Goal: Task Accomplishment & Management: Use online tool/utility

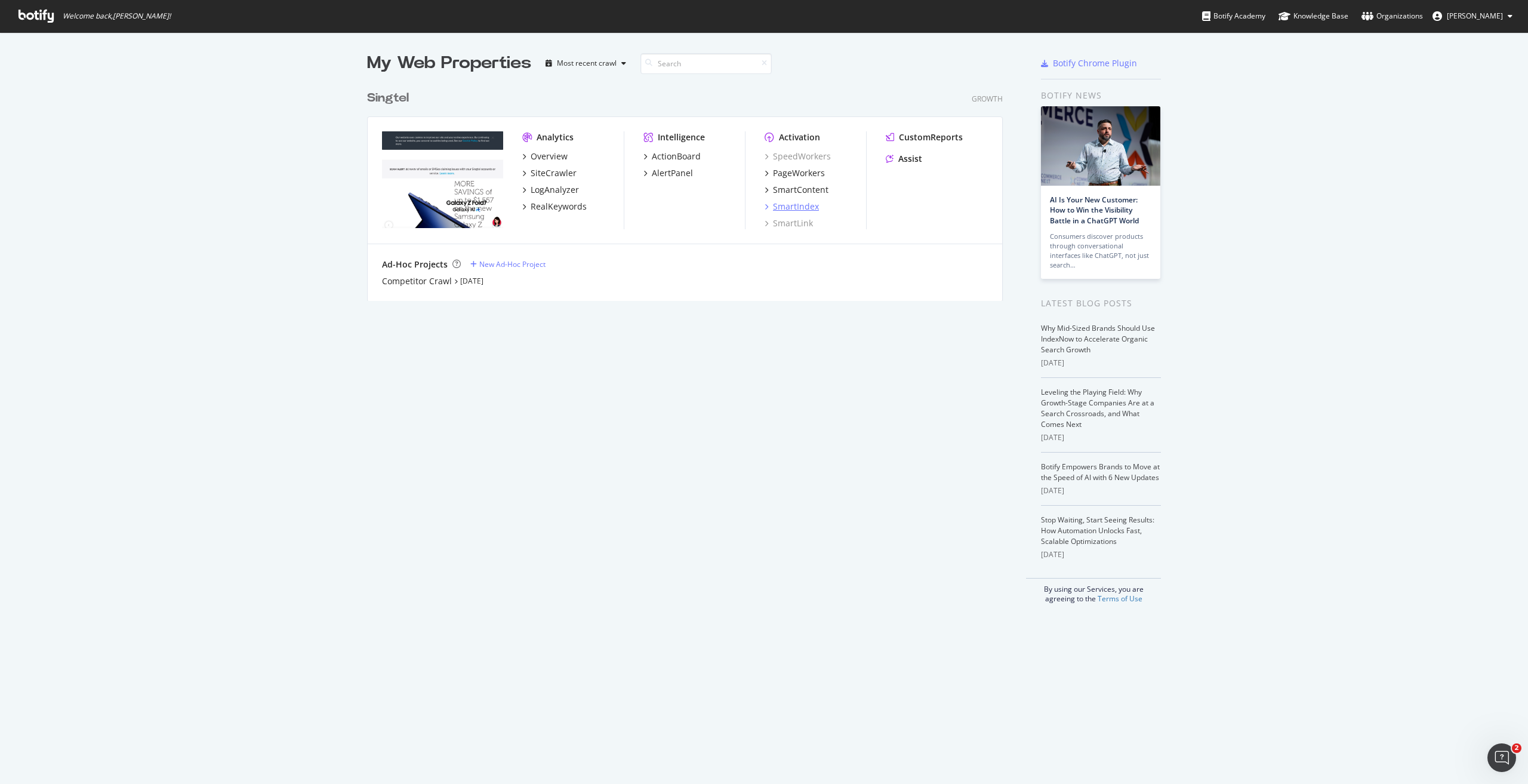
click at [791, 207] on div "SmartIndex" at bounding box center [796, 207] width 46 height 12
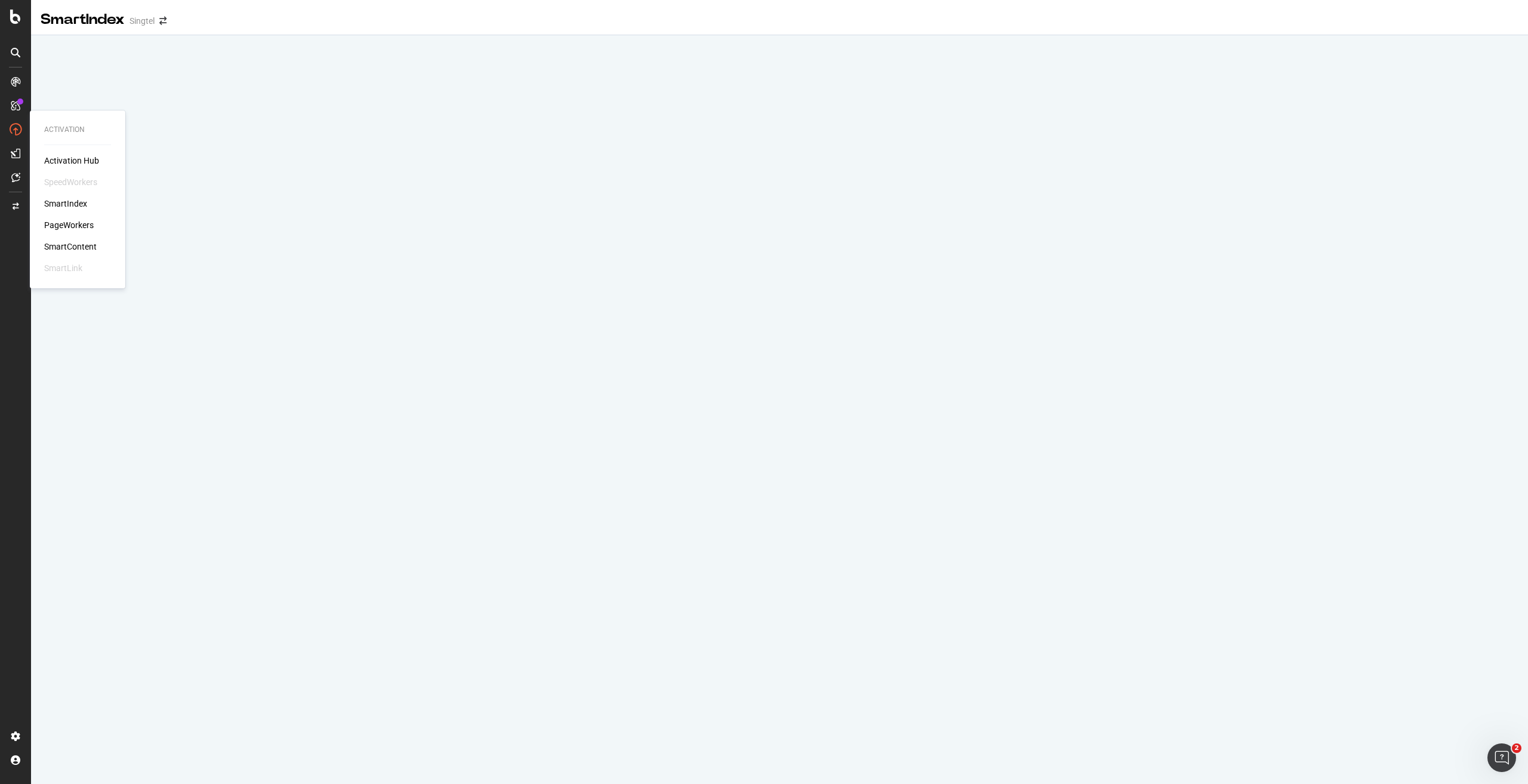
click at [80, 221] on div "PageWorkers" at bounding box center [69, 225] width 50 height 12
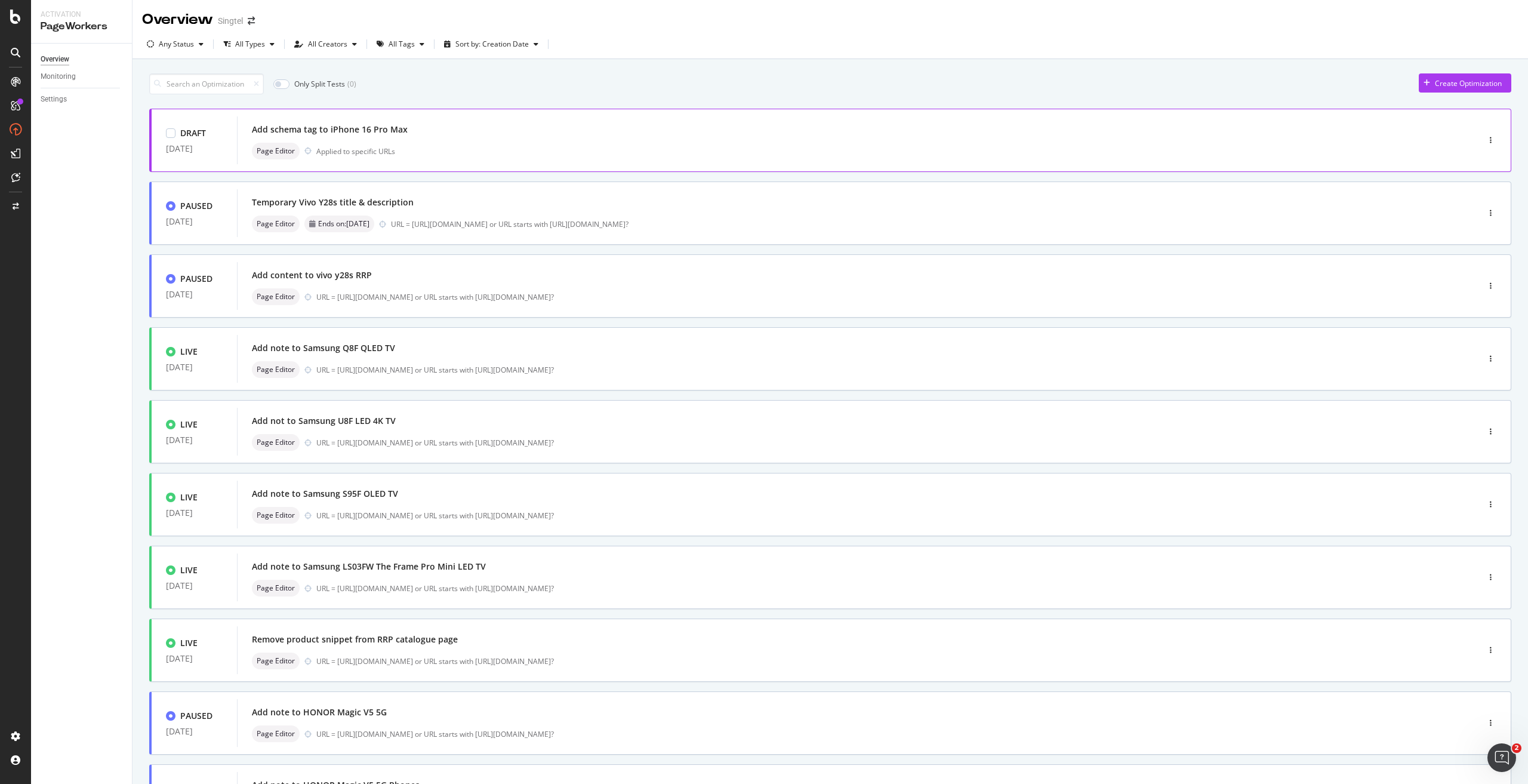
click at [366, 132] on div "Add schema tag to iPhone 16 Pro Max" at bounding box center [330, 130] width 156 height 12
